Goal: Find specific fact: Find specific fact

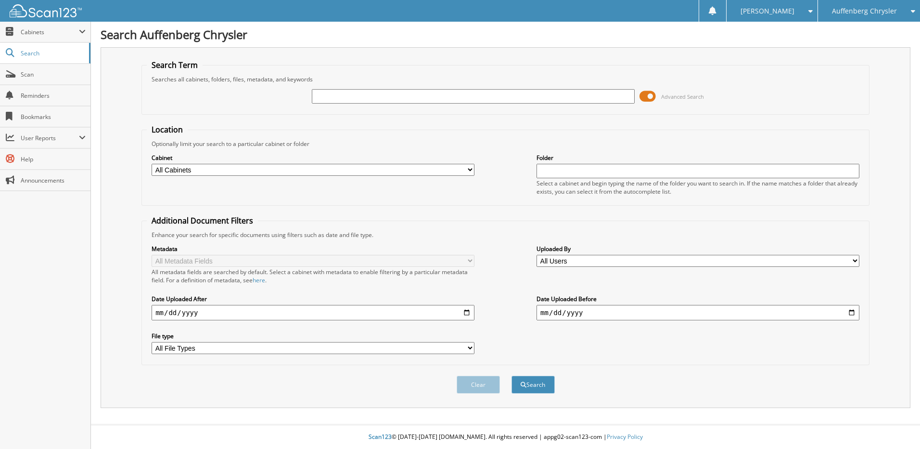
click at [387, 101] on input "text" at bounding box center [473, 96] width 323 height 14
type input "244469"
click at [512, 375] on button "Search" at bounding box center [533, 384] width 43 height 18
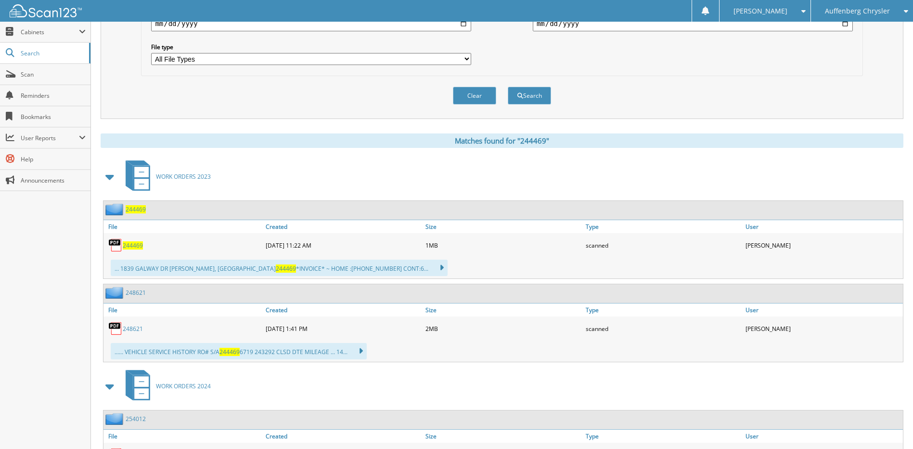
click at [129, 247] on span "244469" at bounding box center [133, 245] width 20 height 8
